Goal: Task Accomplishment & Management: Use online tool/utility

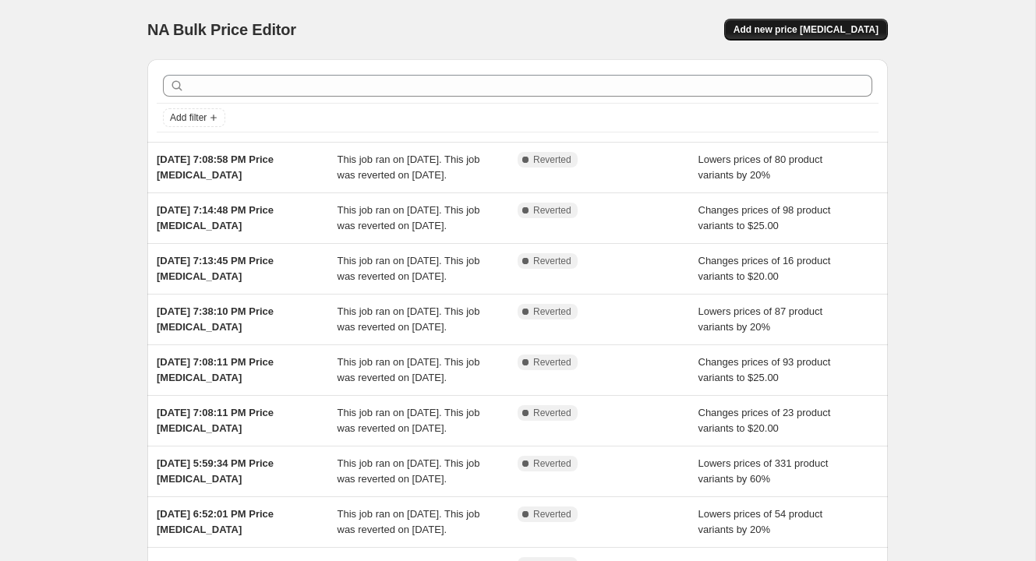
click at [865, 34] on span "Add new price [MEDICAL_DATA]" at bounding box center [805, 29] width 145 height 12
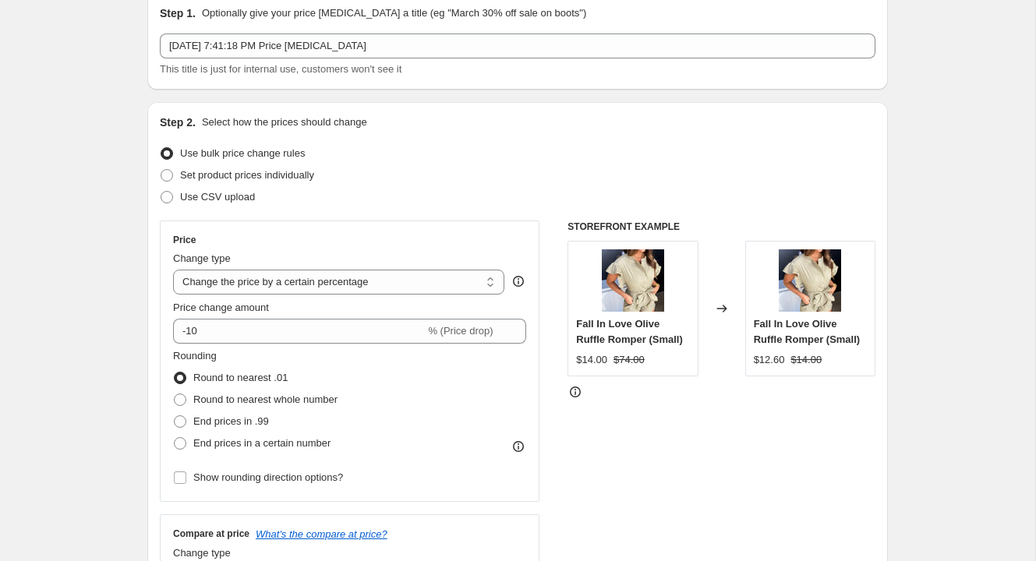
scroll to position [92, 0]
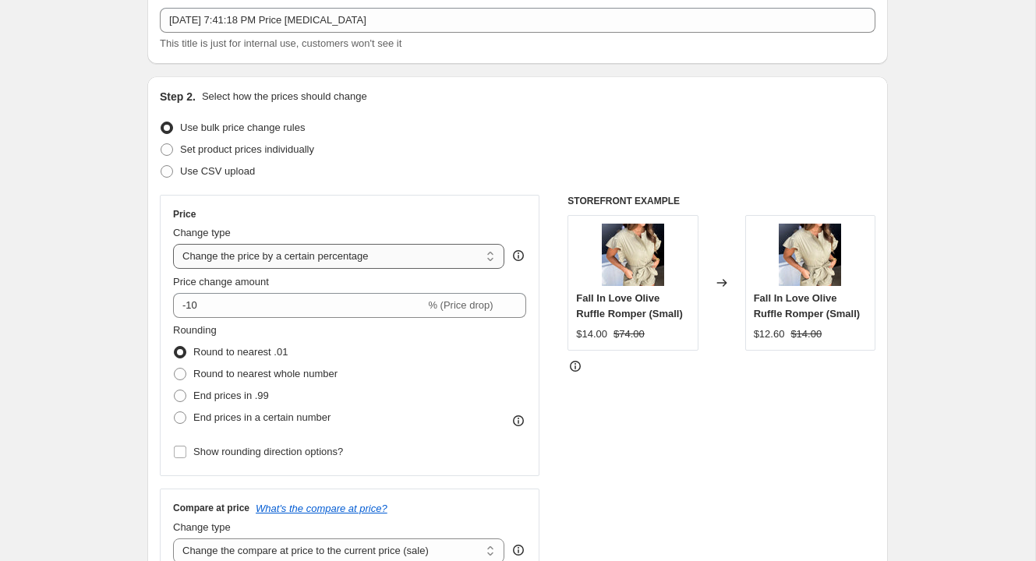
click at [341, 253] on select "Change the price to a certain amount Change the price by a certain amount Chang…" at bounding box center [338, 256] width 331 height 25
select select "to"
click at [173, 244] on select "Change the price to a certain amount Change the price by a certain amount Chang…" at bounding box center [338, 256] width 331 height 25
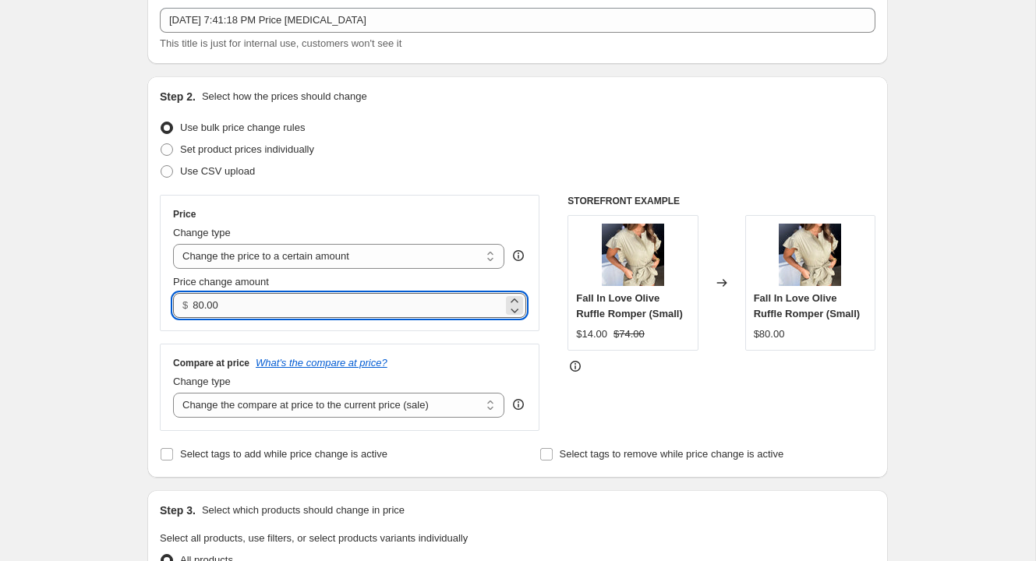
click at [219, 312] on input "80.00" at bounding box center [347, 305] width 309 height 25
type input "20.00"
click at [217, 400] on select "Change the compare at price to the current price (sale) Change the compare at p…" at bounding box center [338, 405] width 331 height 25
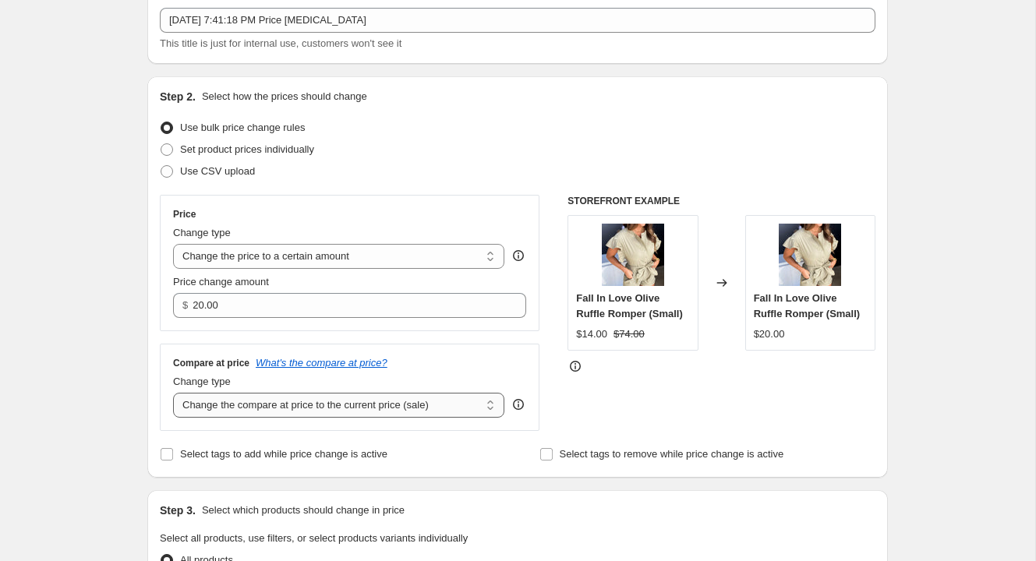
select select "no_change"
click at [173, 393] on select "Change the compare at price to the current price (sale) Change the compare at p…" at bounding box center [338, 405] width 331 height 25
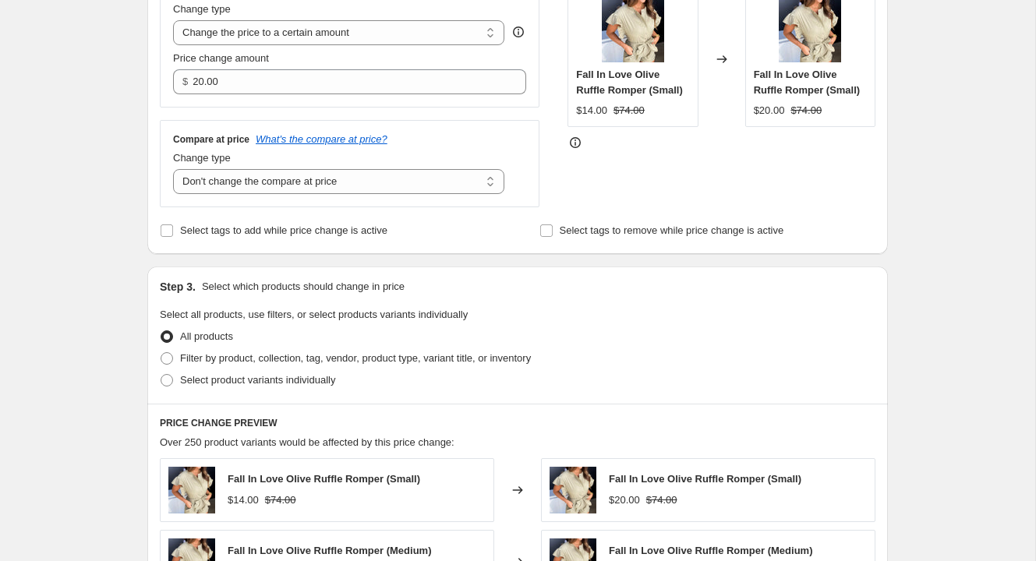
scroll to position [328, 0]
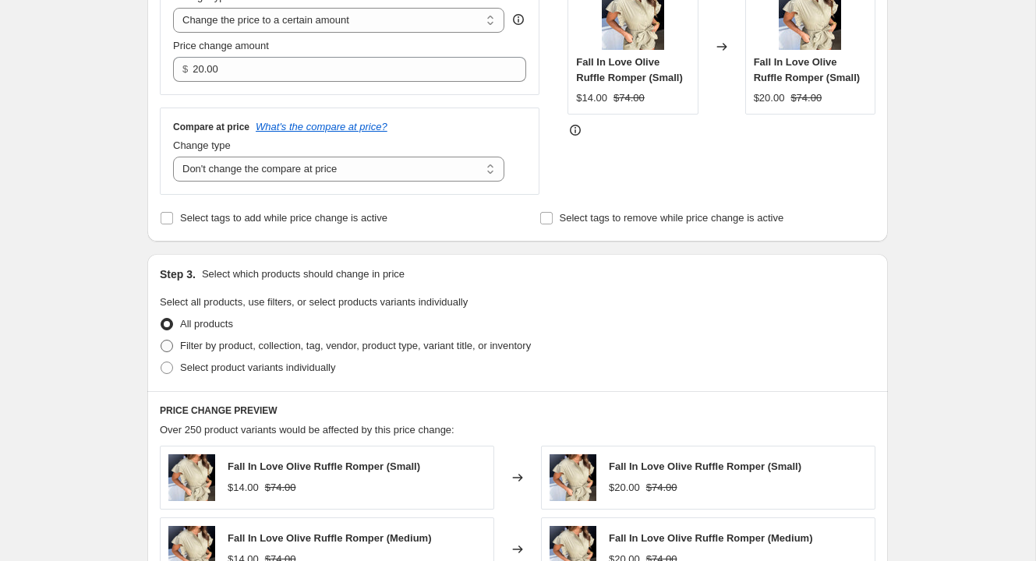
click at [169, 348] on span at bounding box center [167, 346] width 12 height 12
click at [161, 341] on input "Filter by product, collection, tag, vendor, product type, variant title, or inv…" at bounding box center [161, 340] width 1 height 1
radio input "true"
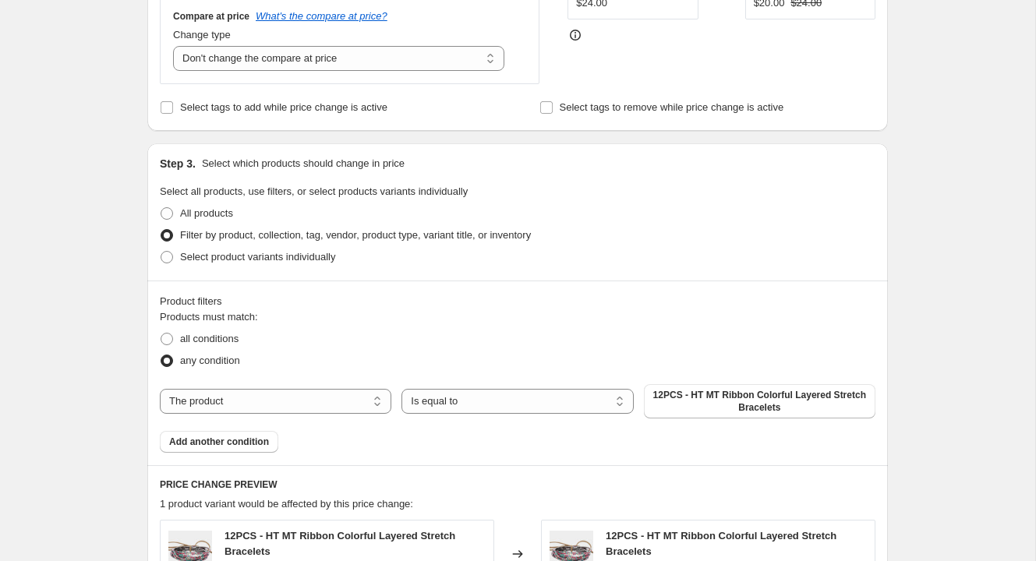
scroll to position [442, 0]
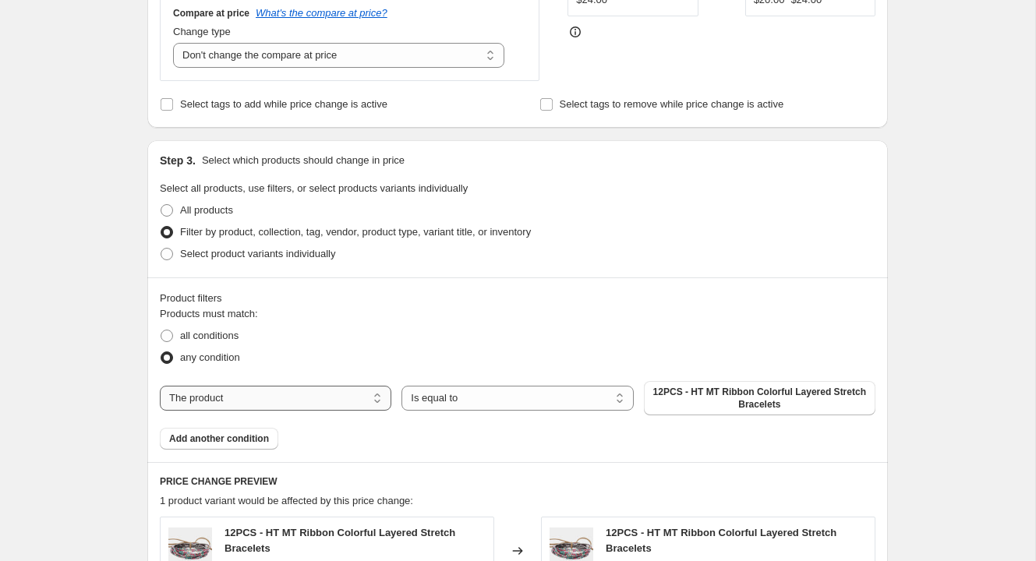
click at [263, 401] on select "The product The product's collection The product's tag The product's vendor The…" at bounding box center [275, 398] width 231 height 25
select select "collection"
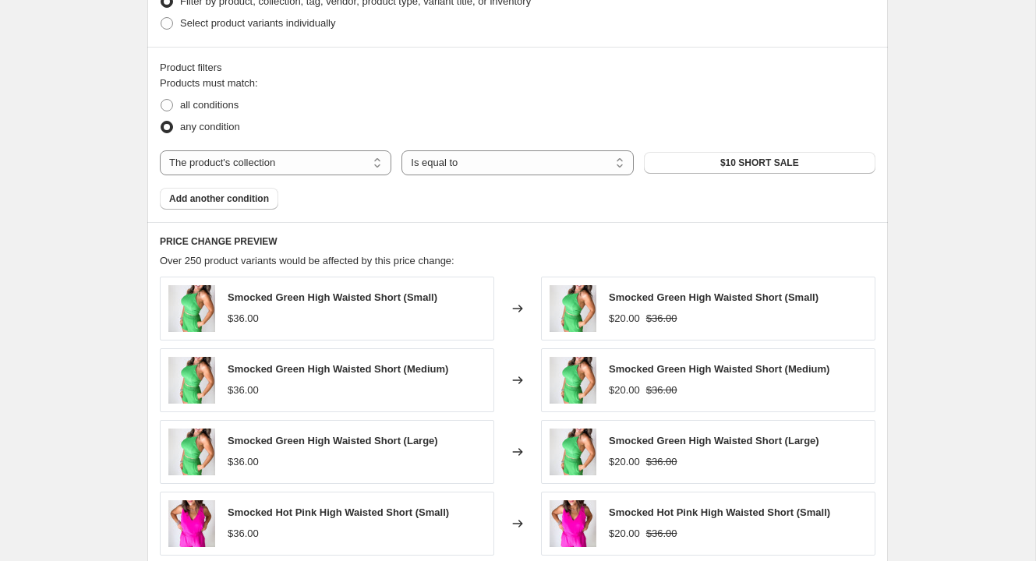
scroll to position [674, 0]
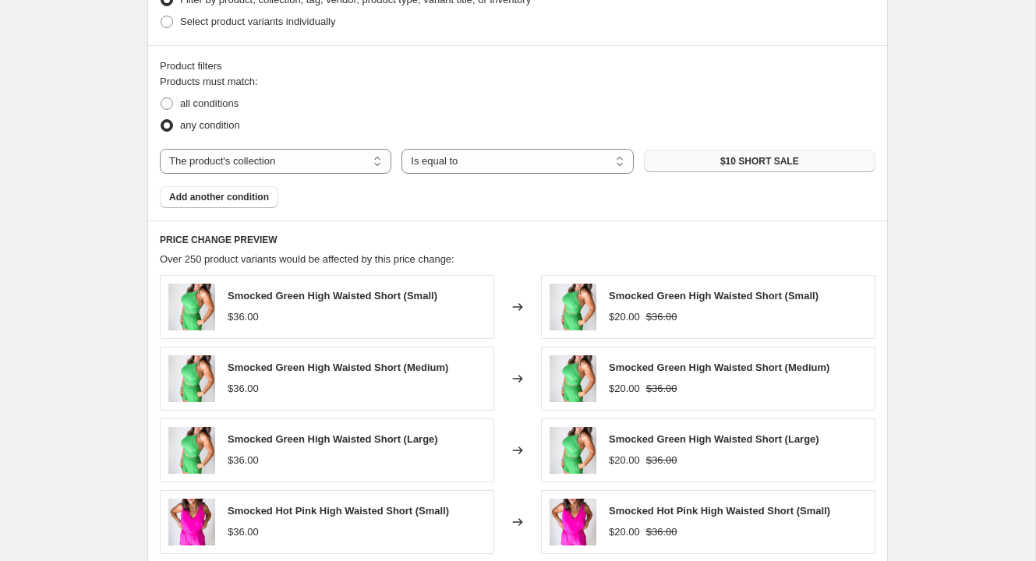
click at [763, 161] on span "$10 SHORT SALE" at bounding box center [759, 161] width 79 height 12
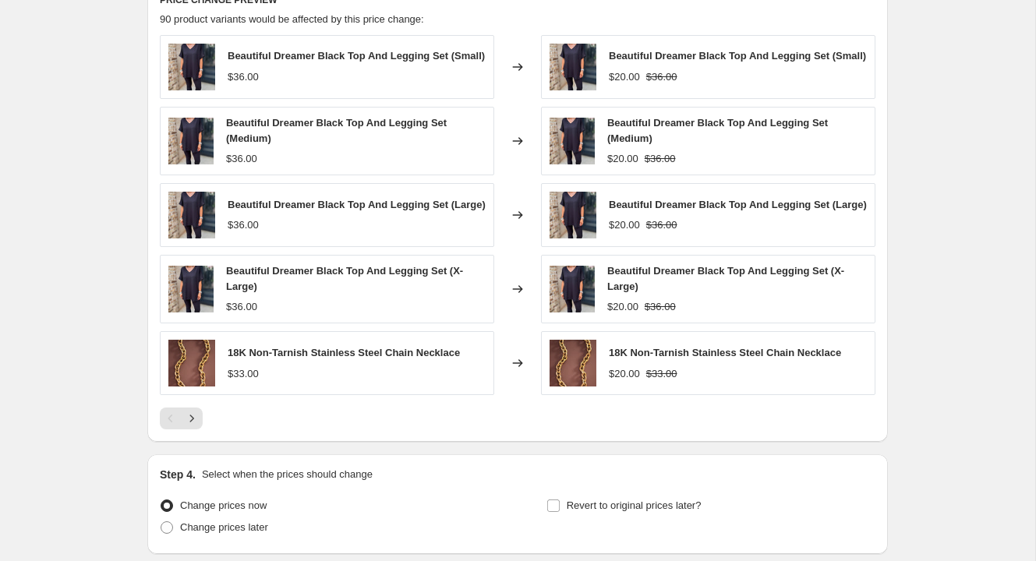
scroll to position [1047, 0]
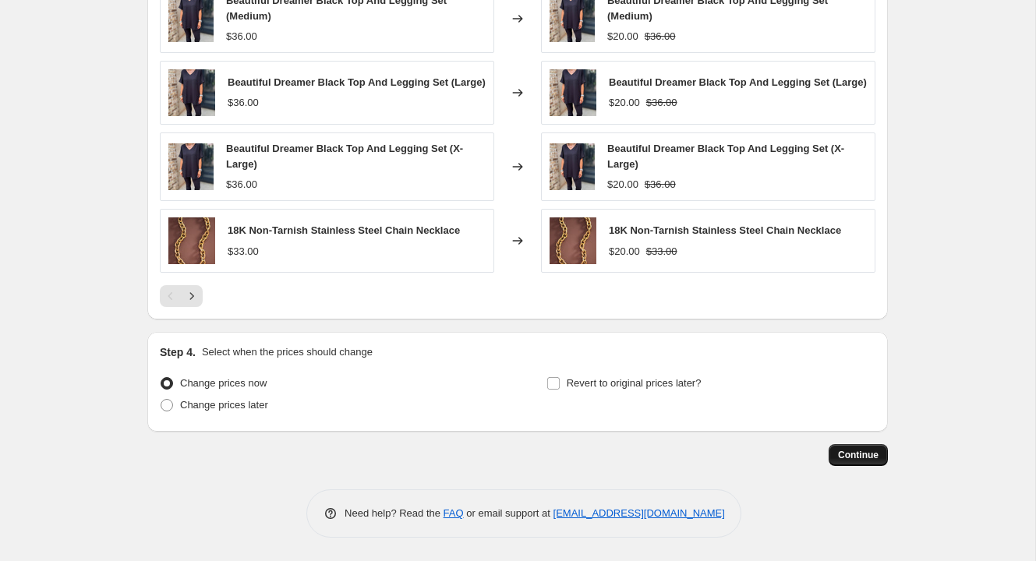
click at [845, 453] on span "Continue" at bounding box center [858, 455] width 41 height 12
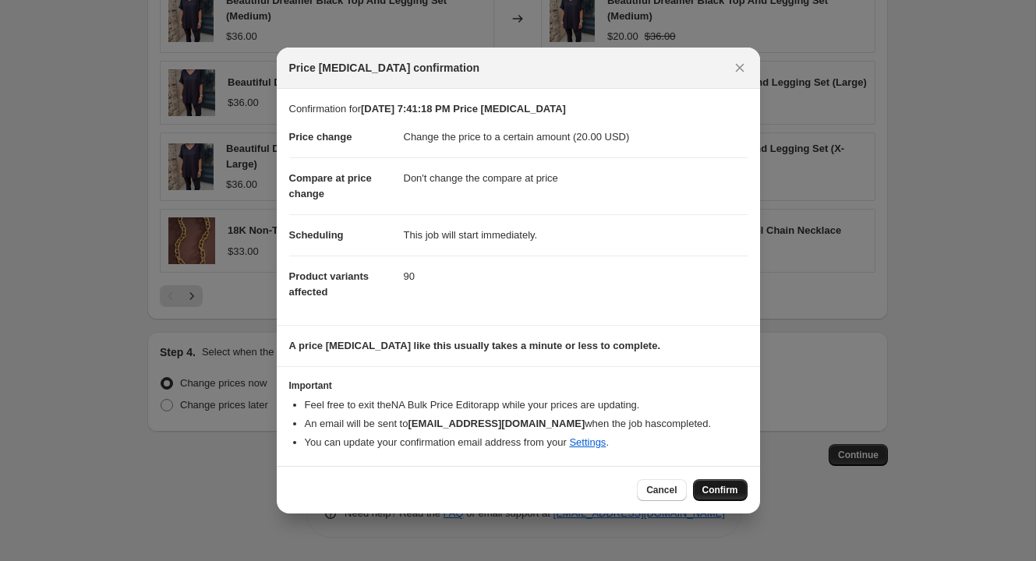
click at [726, 489] on span "Confirm" at bounding box center [720, 490] width 36 height 12
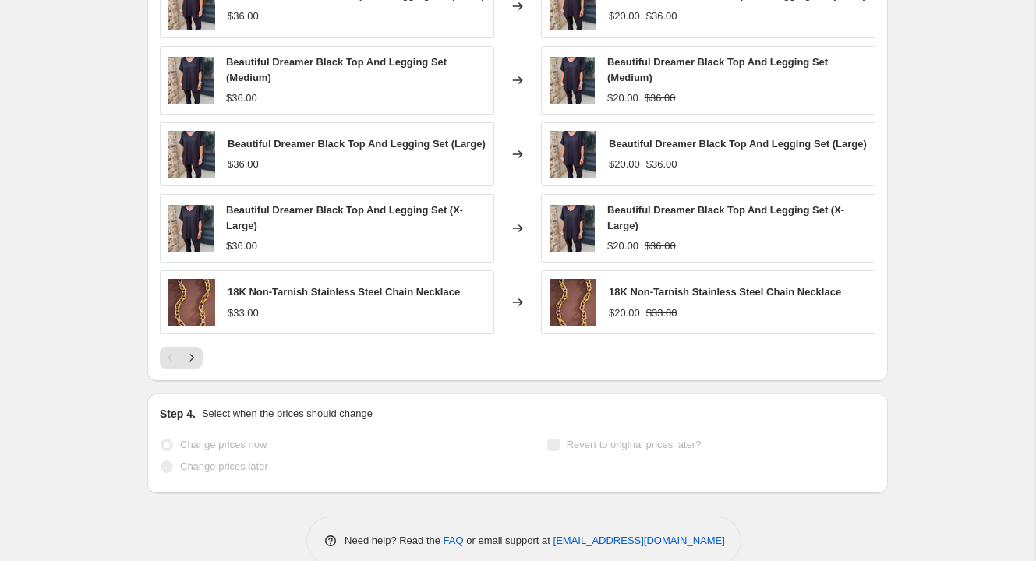
scroll to position [1087, 0]
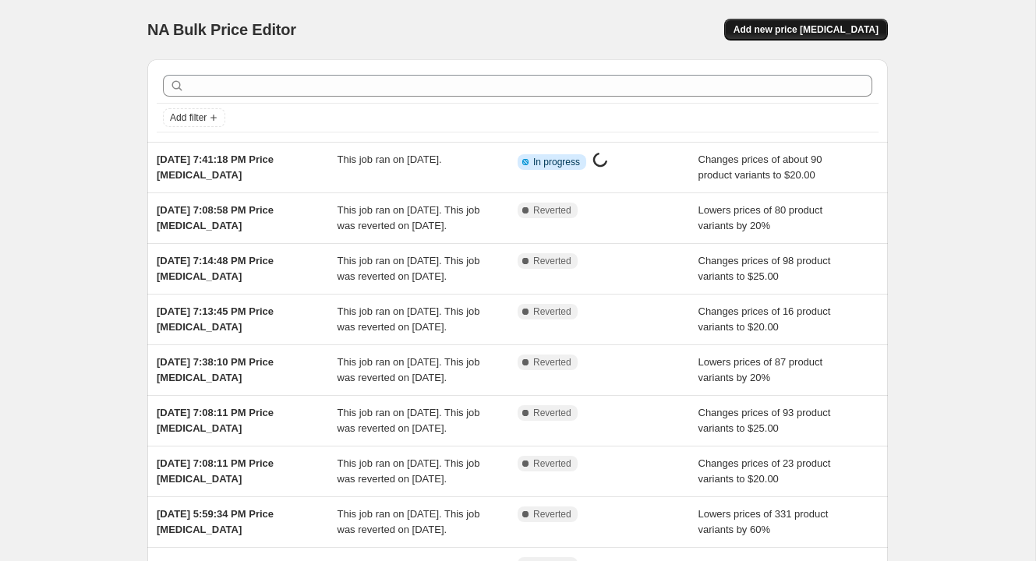
click at [846, 35] on span "Add new price [MEDICAL_DATA]" at bounding box center [805, 29] width 145 height 12
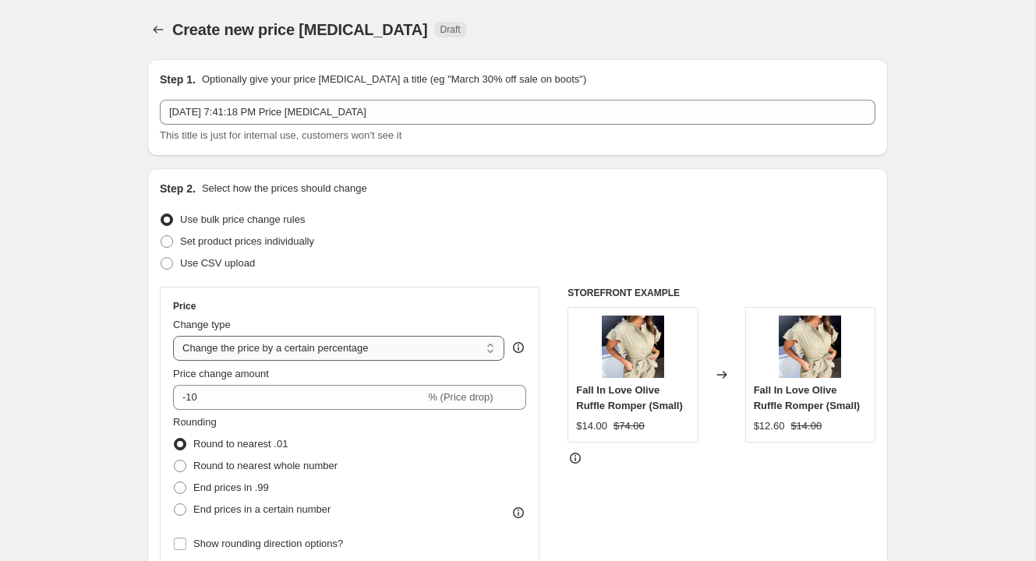
click at [313, 345] on select "Change the price to a certain amount Change the price by a certain amount Chang…" at bounding box center [338, 348] width 331 height 25
select select "to"
click at [173, 336] on select "Change the price to a certain amount Change the price by a certain amount Chang…" at bounding box center [338, 348] width 331 height 25
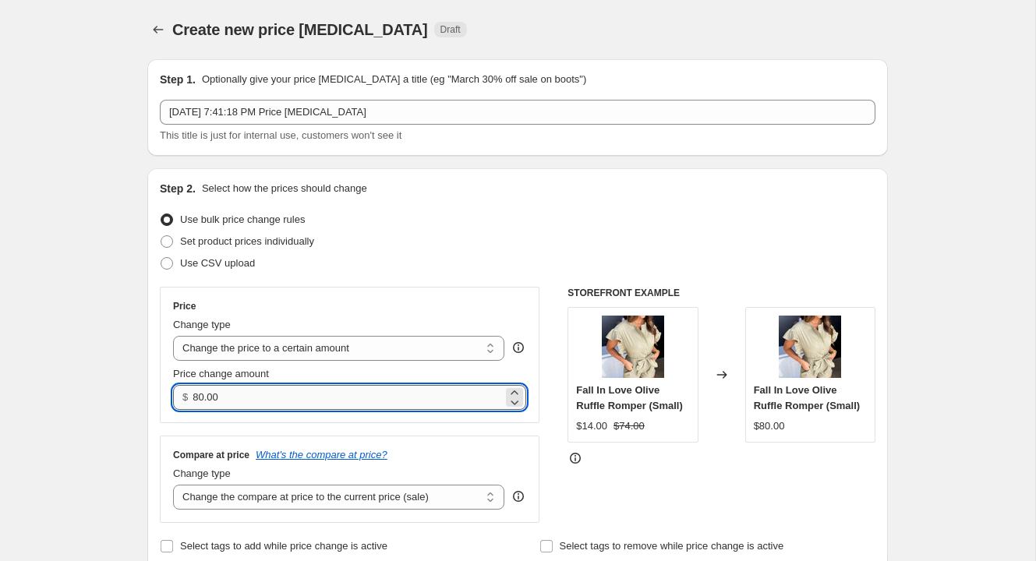
click at [228, 398] on input "80.00" at bounding box center [347, 397] width 309 height 25
type input "25.00"
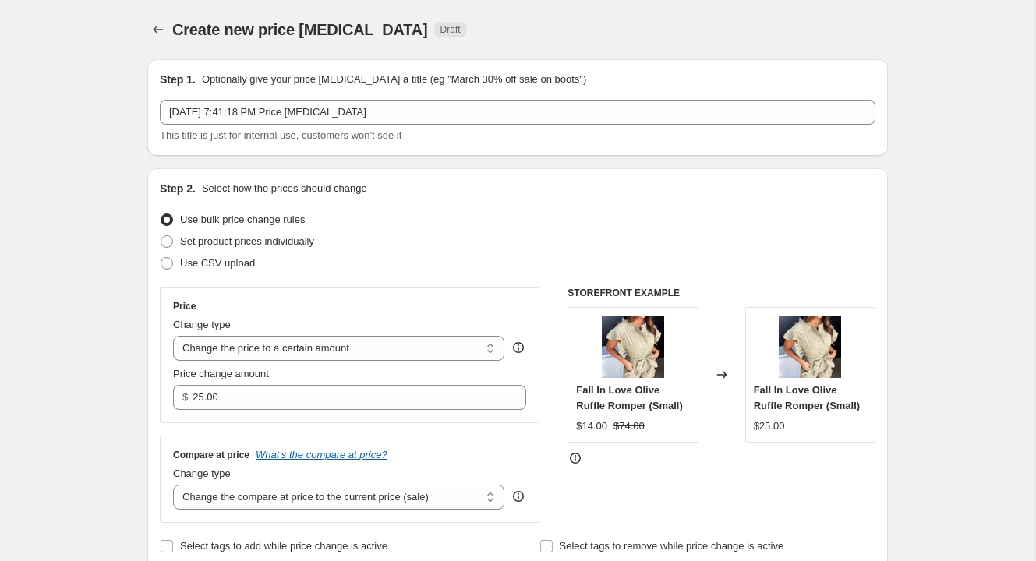
click at [150, 415] on div "Step 2. Select how the prices should change Use bulk price change rules Set pro…" at bounding box center [517, 368] width 740 height 401
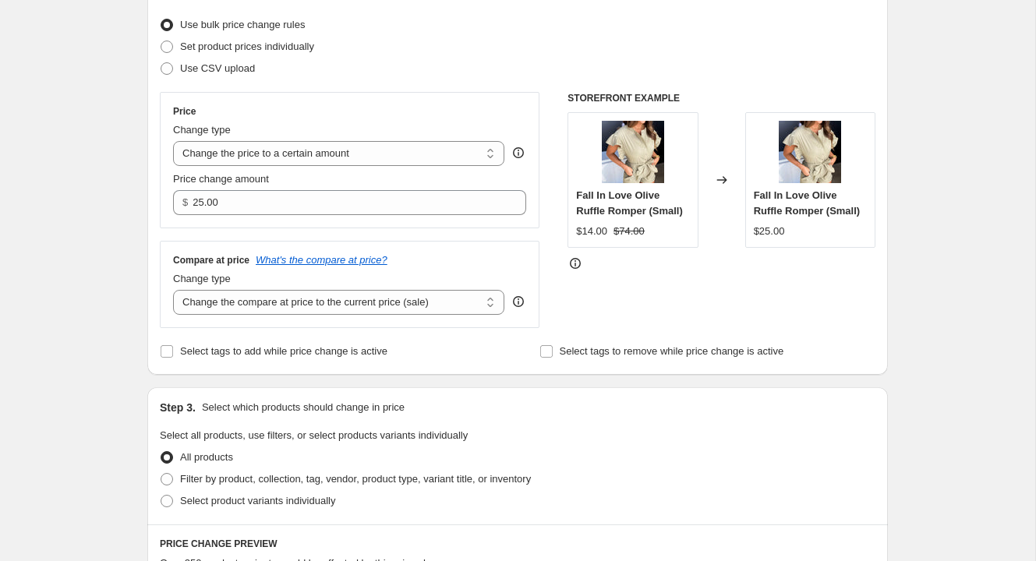
scroll to position [203, 0]
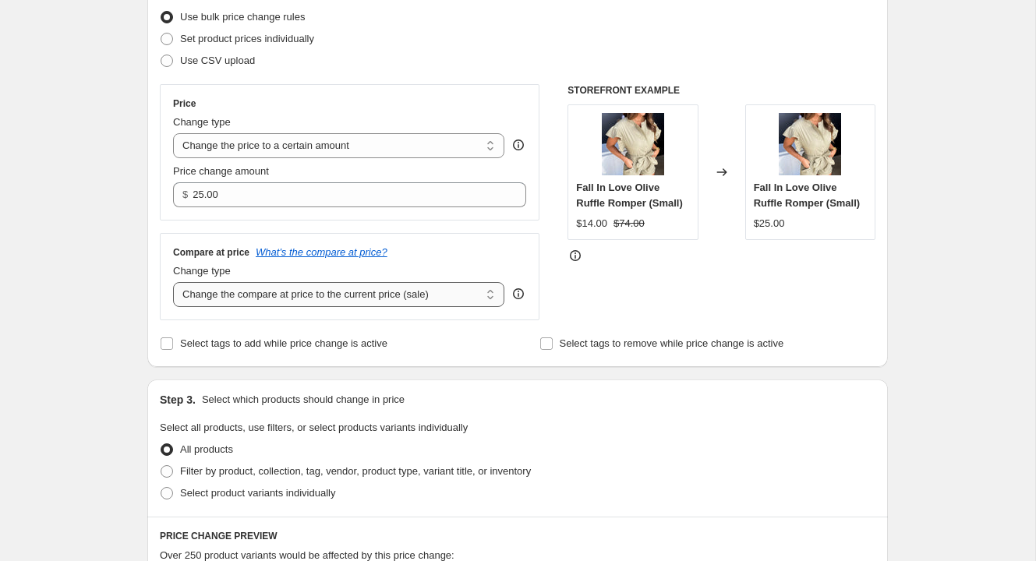
click at [230, 299] on select "Change the compare at price to the current price (sale) Change the compare at p…" at bounding box center [338, 294] width 331 height 25
select select "no_change"
click at [173, 282] on select "Change the compare at price to the current price (sale) Change the compare at p…" at bounding box center [338, 294] width 331 height 25
click at [158, 375] on div "Step 1. Optionally give your price [MEDICAL_DATA] a title (eg "March 30% off sa…" at bounding box center [511, 479] width 753 height 1271
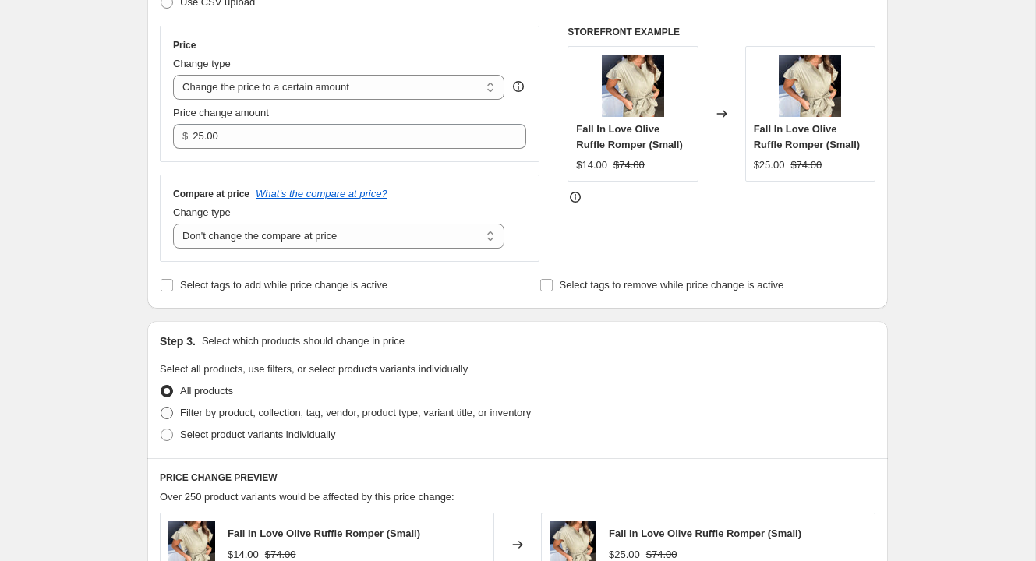
scroll to position [286, 0]
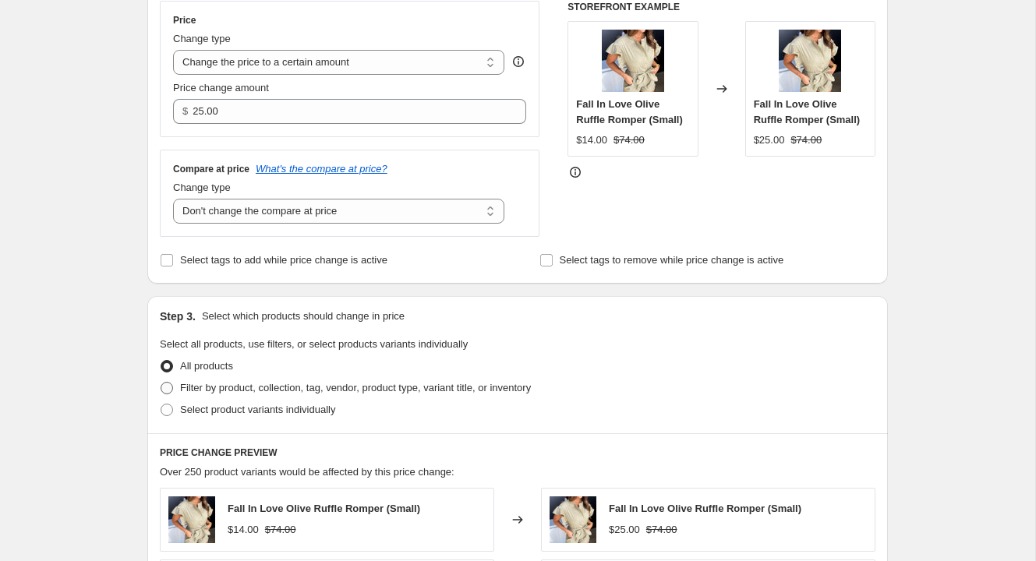
click at [161, 385] on span at bounding box center [167, 388] width 12 height 12
click at [161, 383] on input "Filter by product, collection, tag, vendor, product type, variant title, or inv…" at bounding box center [161, 382] width 1 height 1
radio input "true"
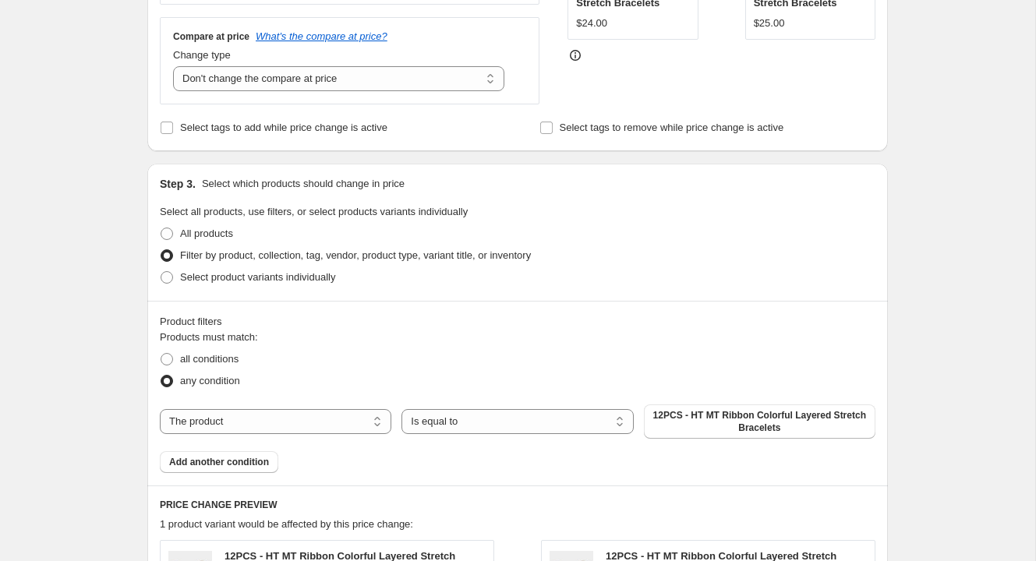
scroll to position [0, 0]
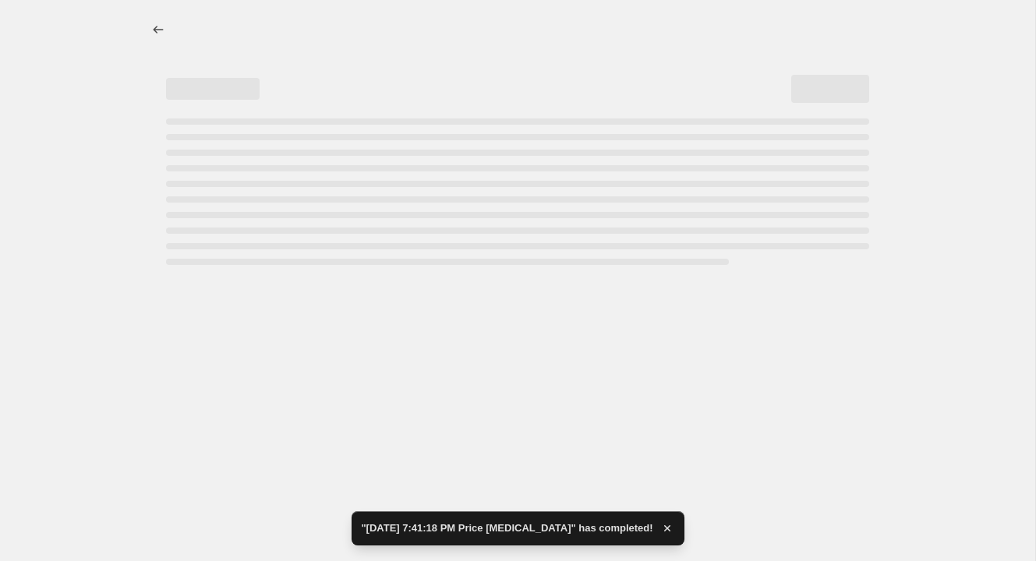
select select "no_change"
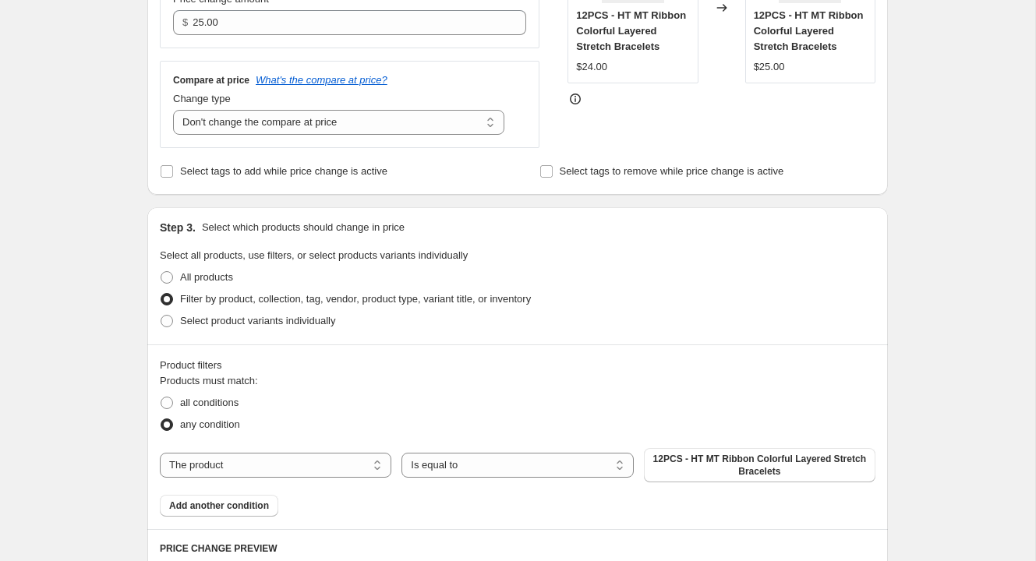
scroll to position [396, 0]
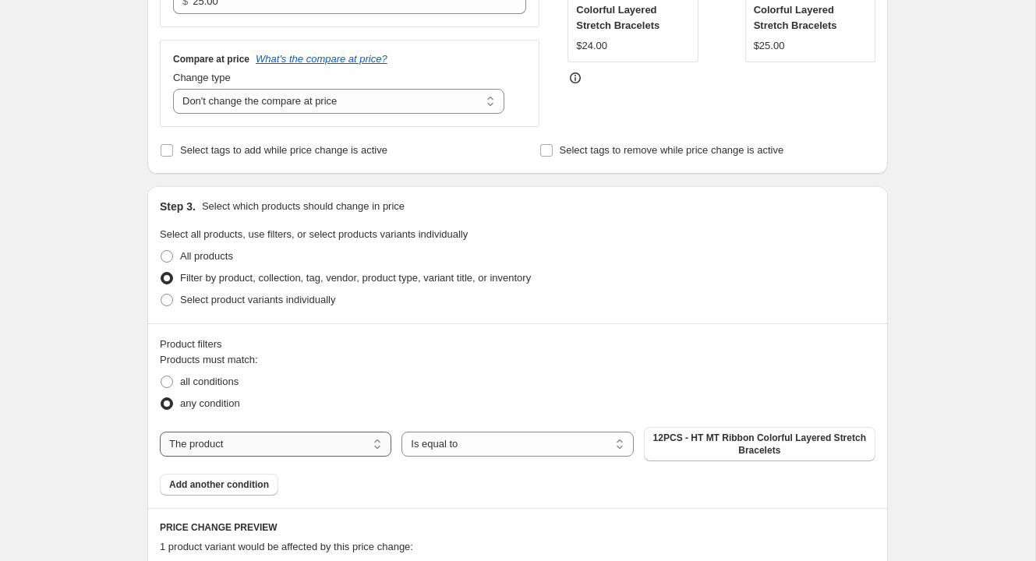
click at [260, 445] on select "The product The product's collection The product's tag The product's vendor The…" at bounding box center [275, 444] width 231 height 25
select select "collection"
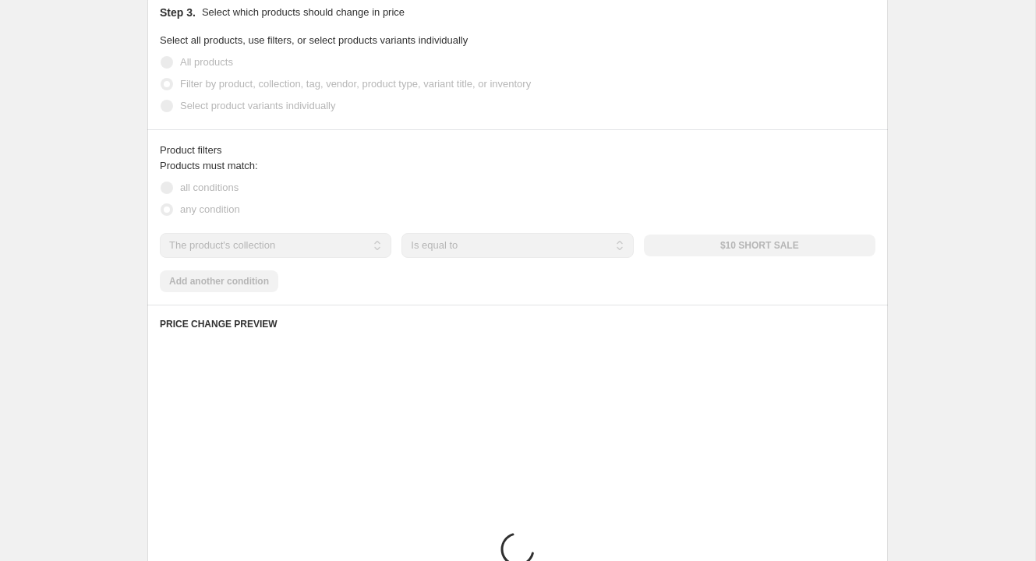
scroll to position [613, 0]
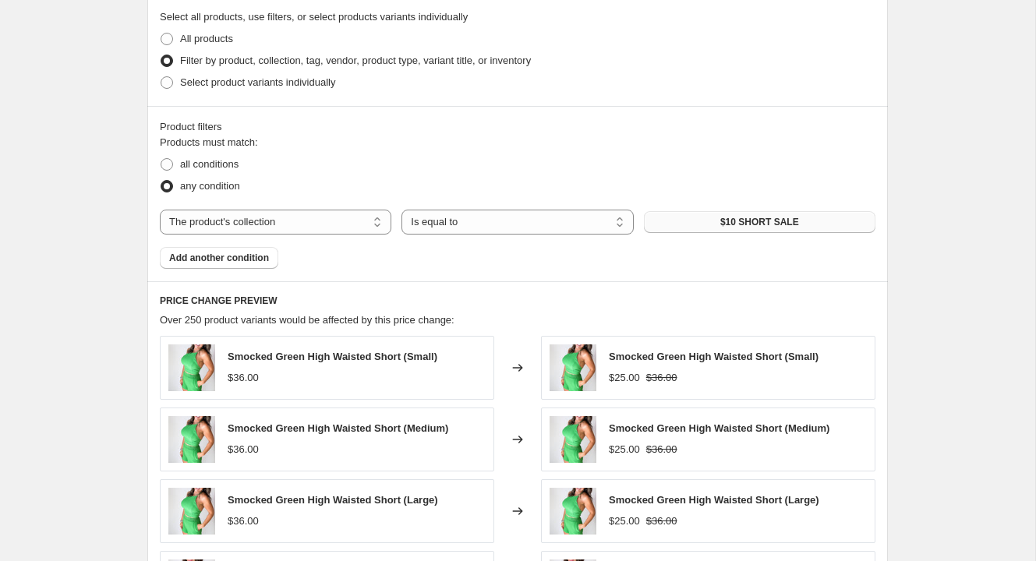
click at [696, 222] on button "$10 SHORT SALE" at bounding box center [759, 222] width 231 height 22
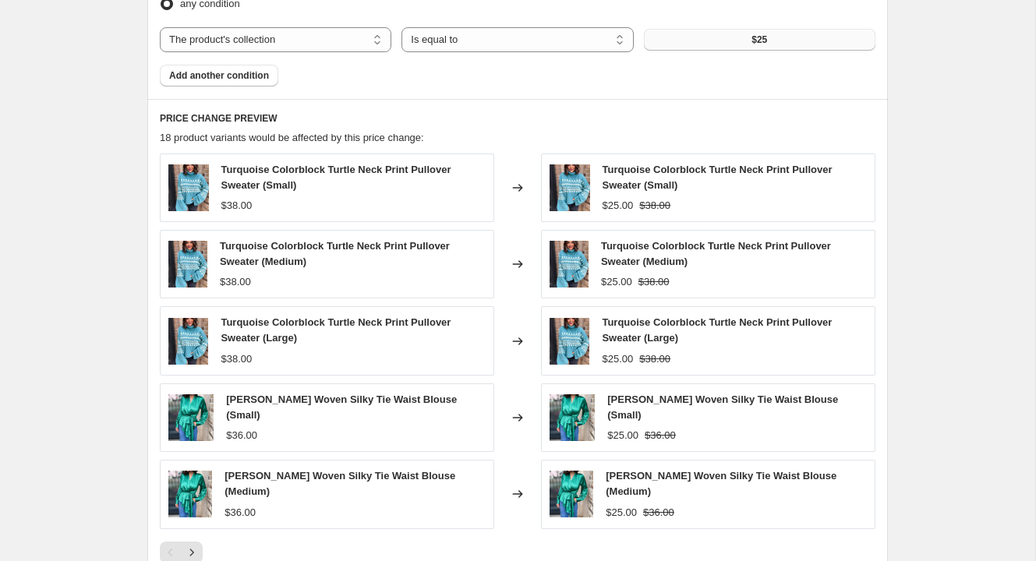
scroll to position [1042, 0]
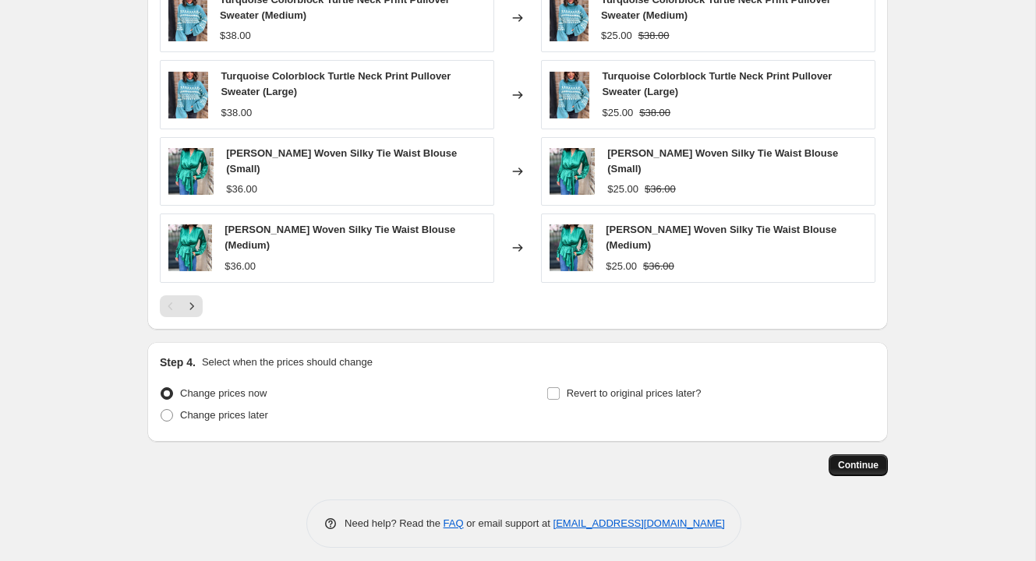
click at [863, 459] on span "Continue" at bounding box center [858, 465] width 41 height 12
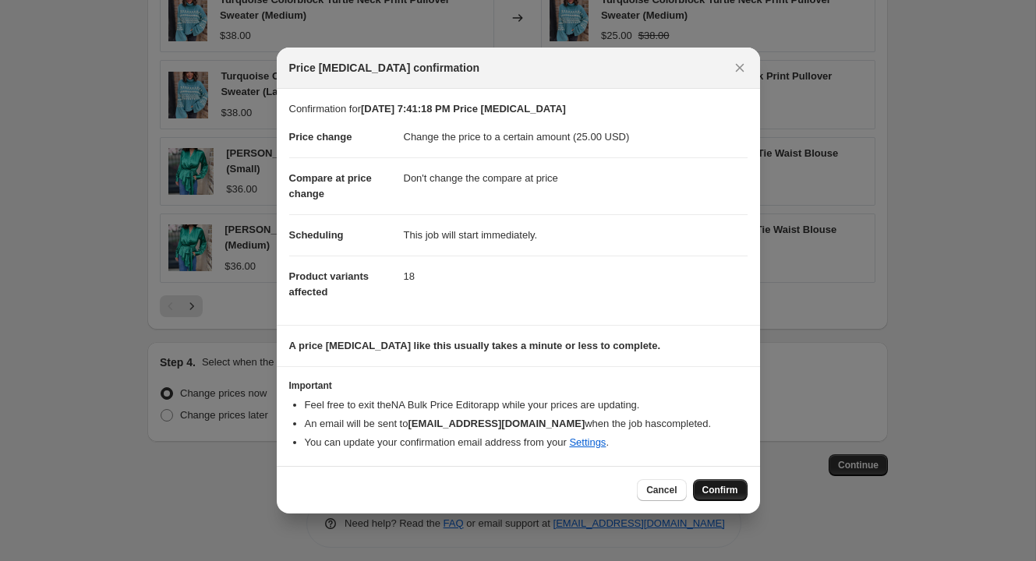
click at [729, 493] on span "Confirm" at bounding box center [720, 490] width 36 height 12
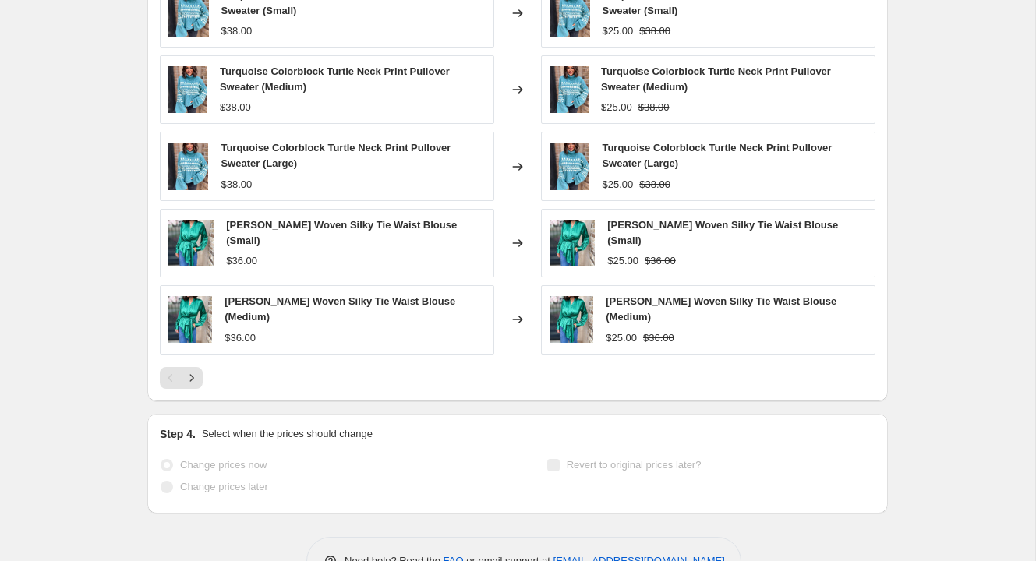
scroll to position [1083, 0]
